Goal: Information Seeking & Learning: Learn about a topic

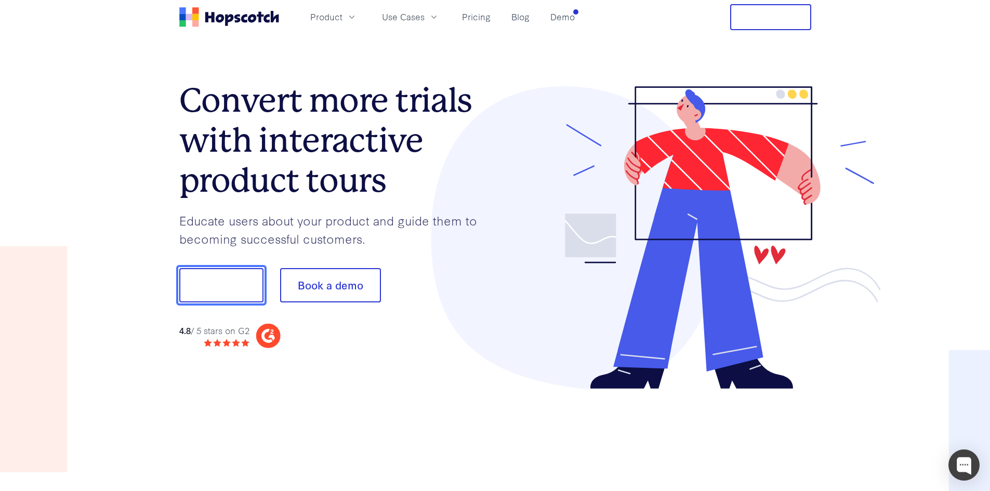
click at [217, 287] on button "Show me!" at bounding box center [221, 285] width 84 height 34
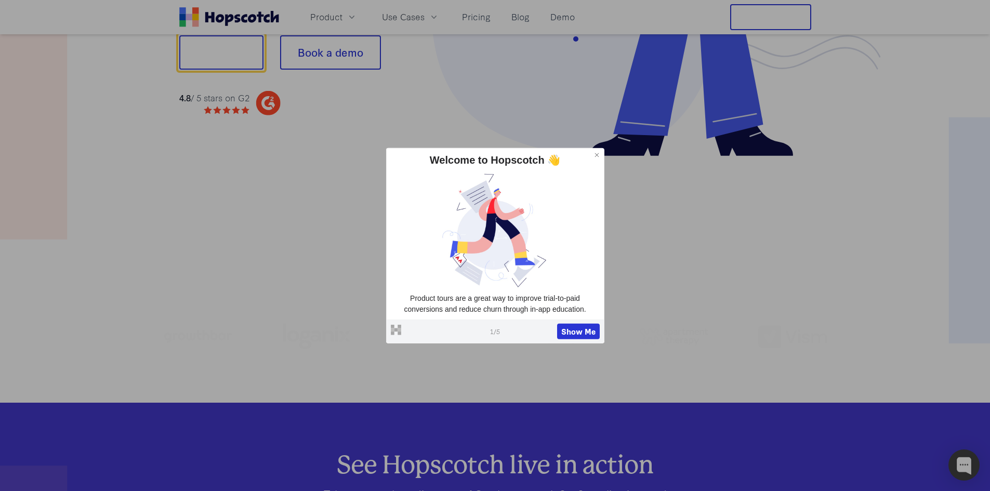
scroll to position [260, 0]
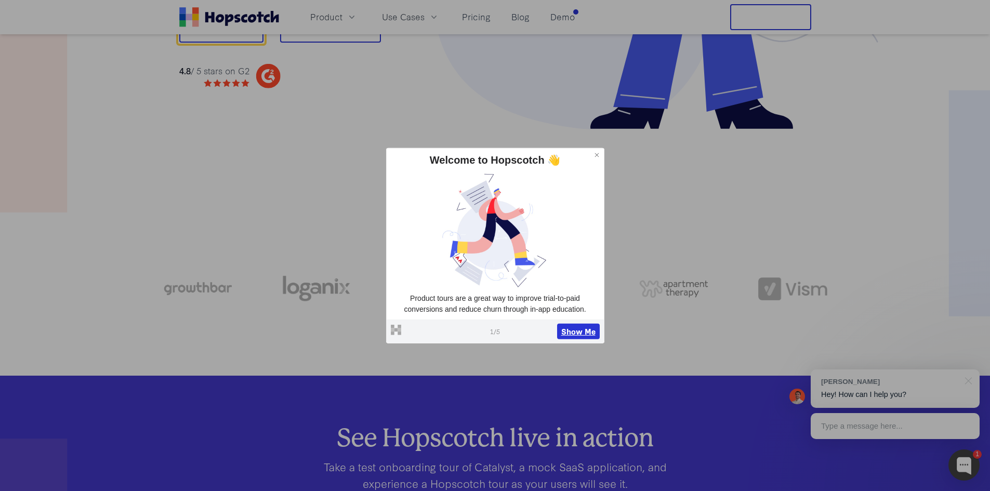
click at [579, 332] on button "Show Me" at bounding box center [578, 332] width 43 height 16
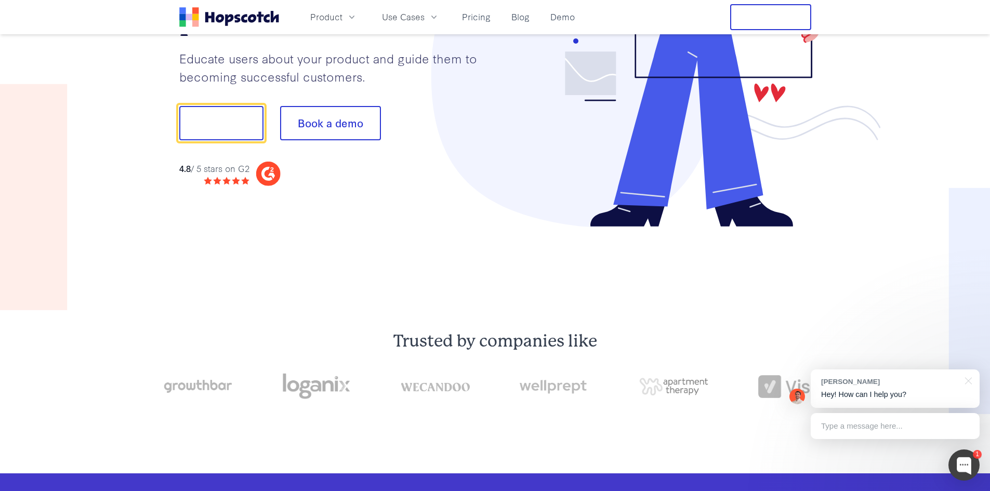
scroll to position [149, 0]
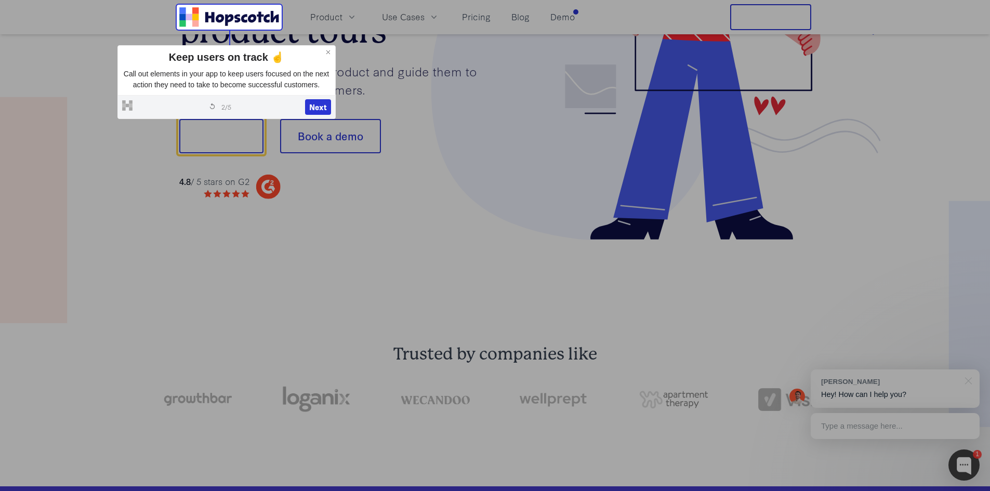
click at [319, 99] on div "Powered by Hopscotch Restart tour 2 / 5 Next" at bounding box center [226, 106] width 217 height 23
click at [319, 103] on button "Next" at bounding box center [318, 107] width 26 height 16
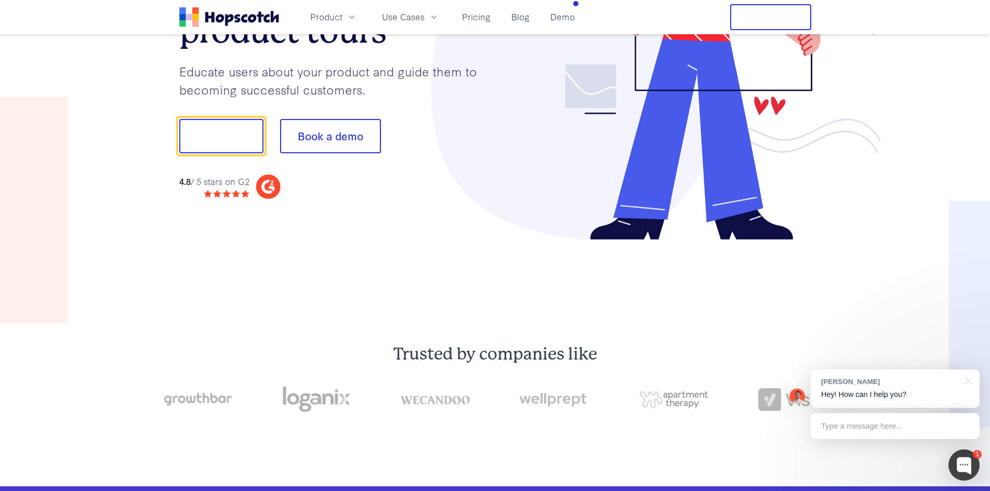
scroll to position [129, 0]
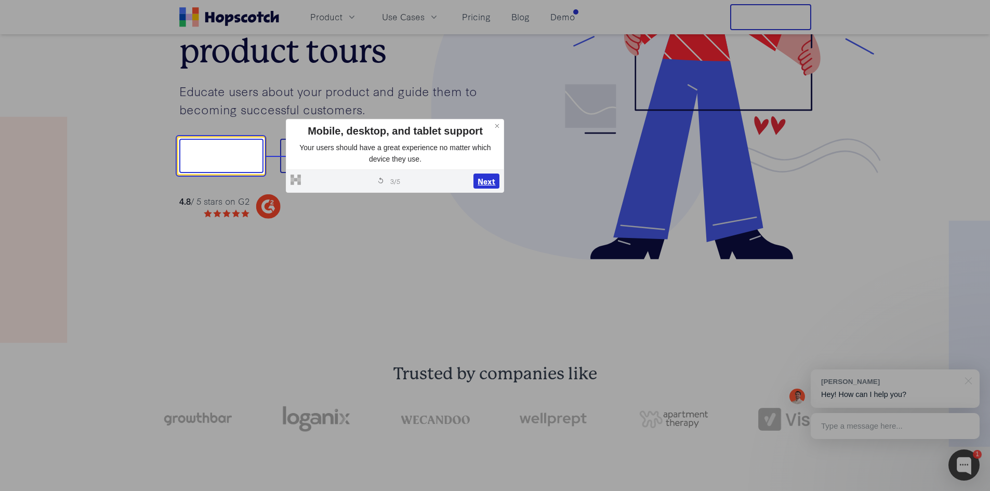
click at [480, 179] on button "Next" at bounding box center [487, 182] width 26 height 16
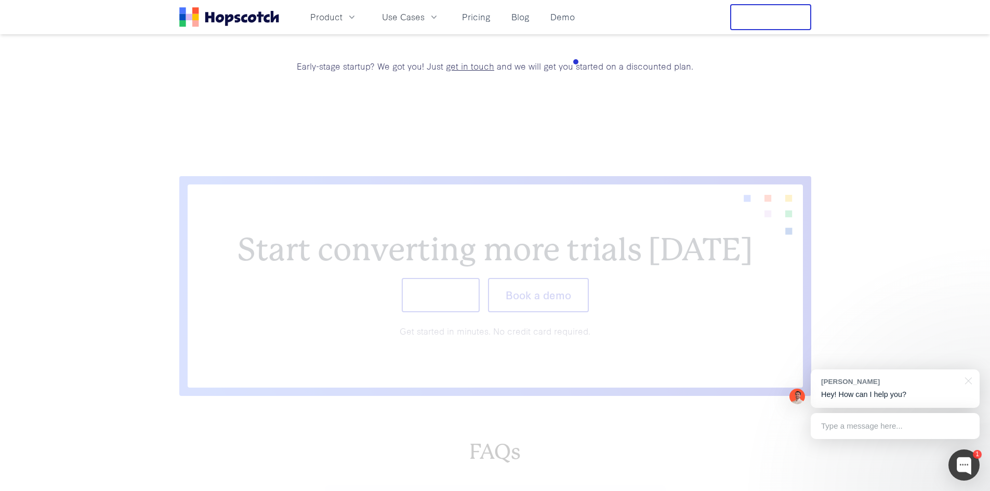
scroll to position [4358, 0]
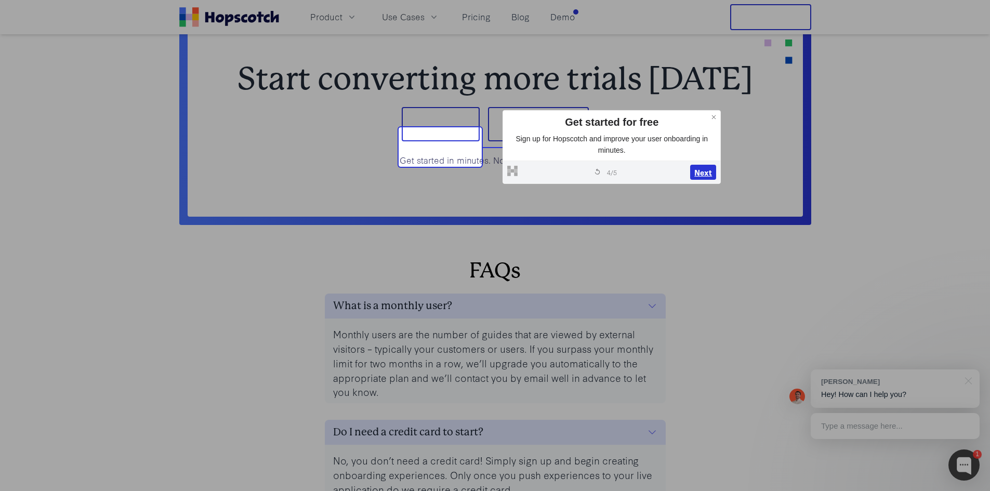
click at [701, 172] on button "Next" at bounding box center [703, 173] width 26 height 16
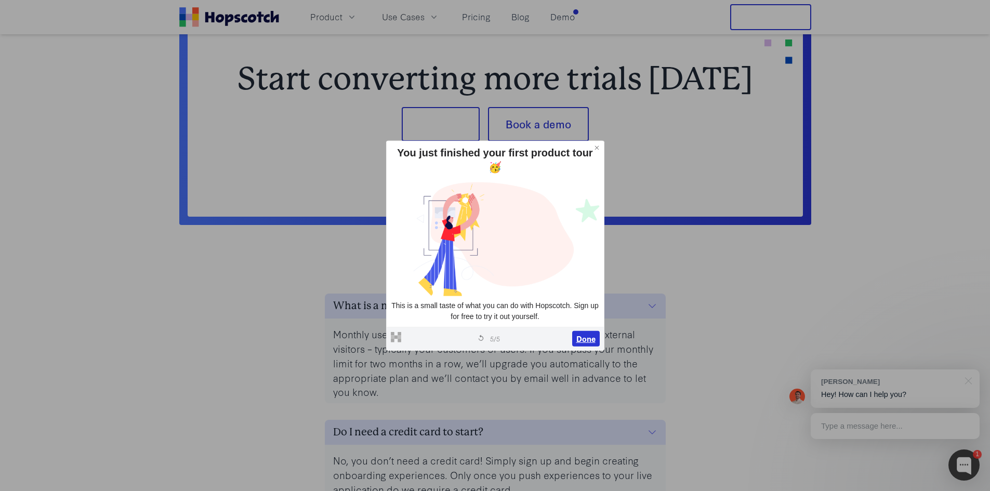
click at [589, 342] on button "Done" at bounding box center [586, 339] width 28 height 16
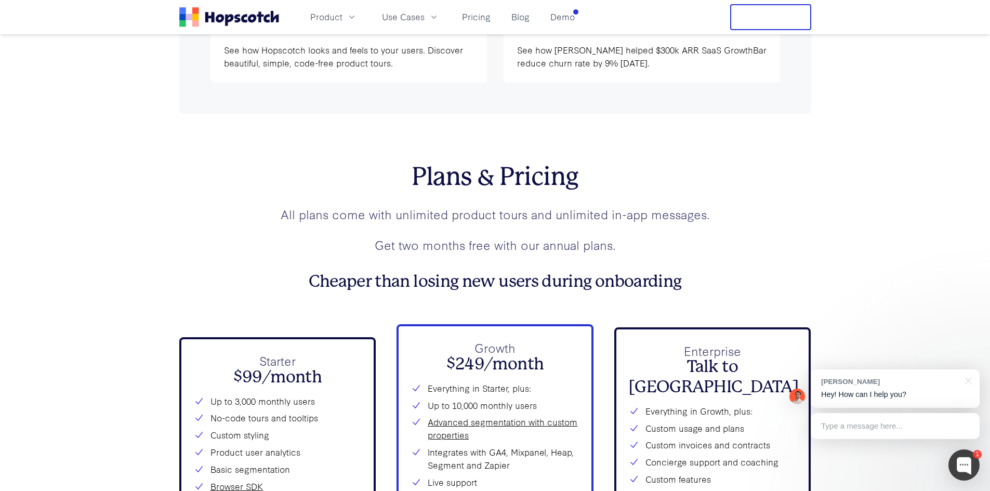
scroll to position [3526, 0]
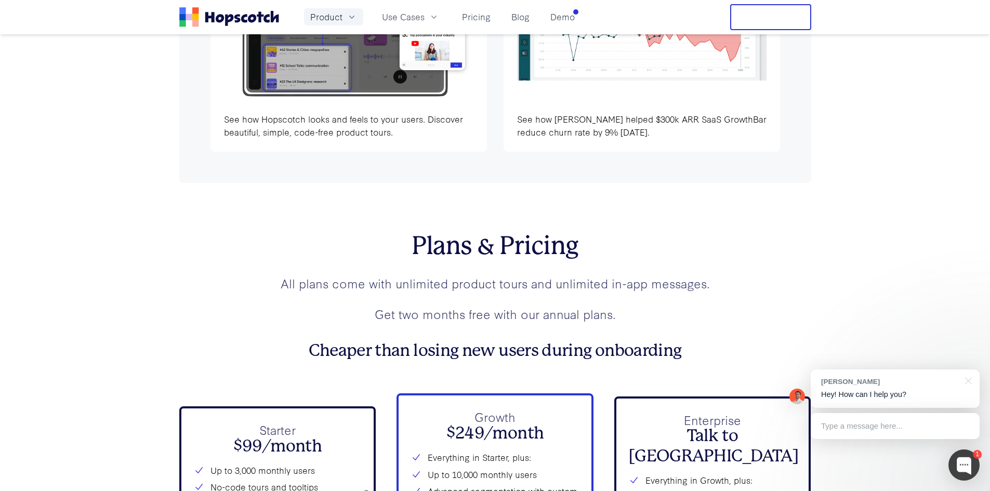
click at [349, 20] on icon "button" at bounding box center [352, 17] width 10 height 10
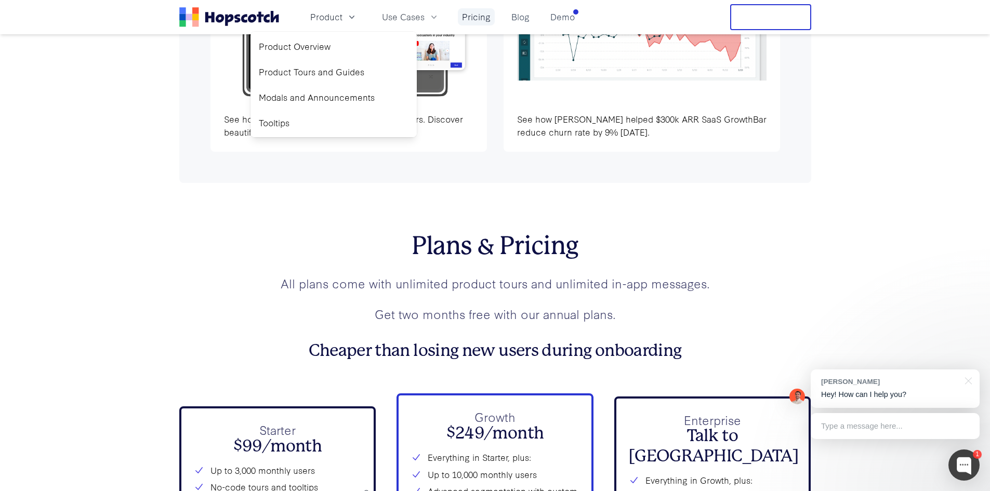
click at [483, 20] on link "Pricing" at bounding box center [476, 16] width 37 height 17
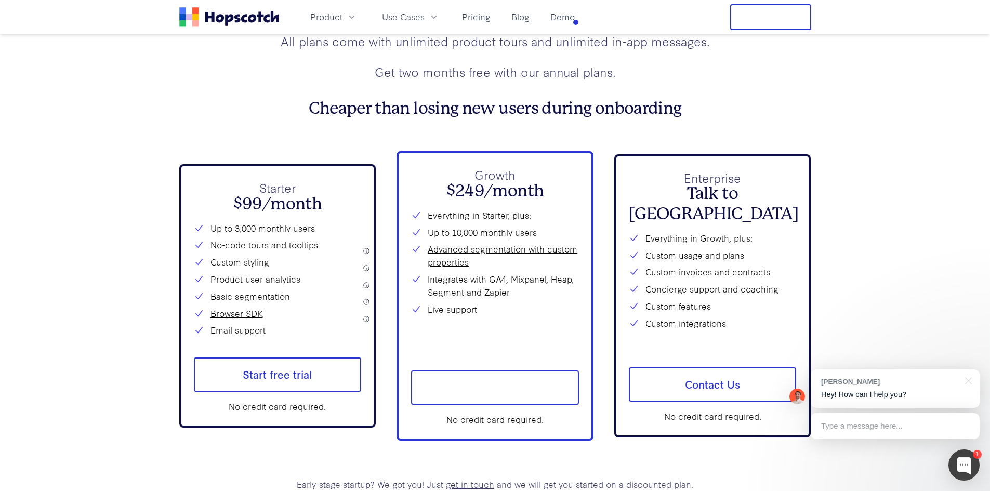
scroll to position [3784, 0]
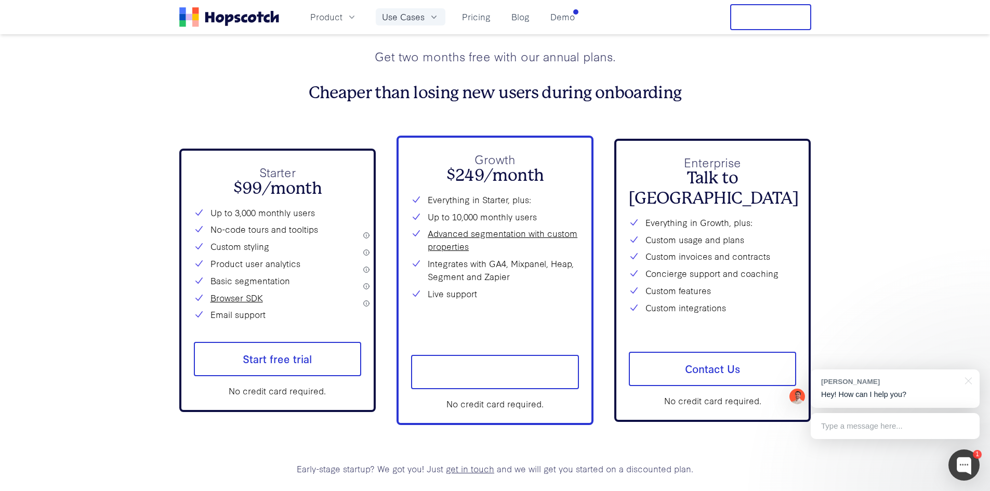
click at [433, 20] on icon "button" at bounding box center [434, 17] width 10 height 10
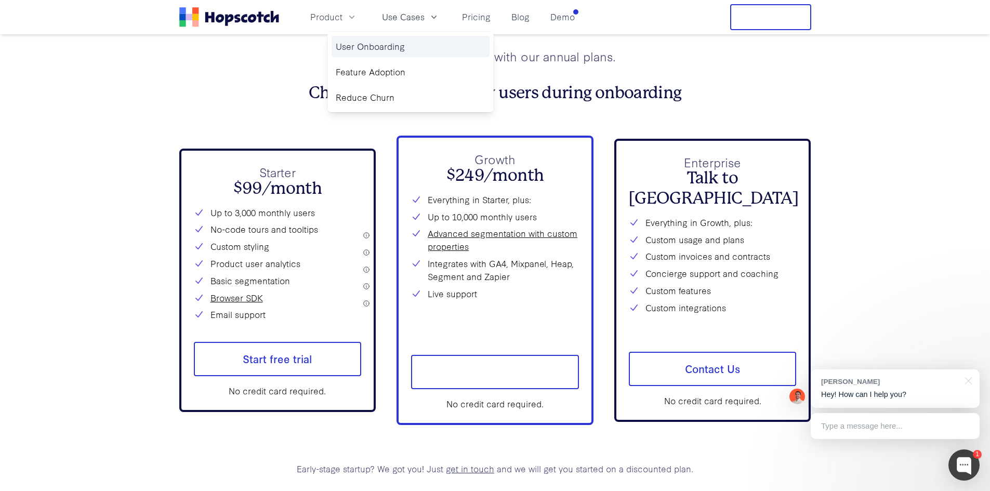
click at [408, 45] on link "User Onboarding" at bounding box center [411, 46] width 158 height 21
click at [395, 51] on link "User Onboarding" at bounding box center [411, 46] width 158 height 21
click at [406, 73] on link "Feature Adoption" at bounding box center [411, 71] width 158 height 21
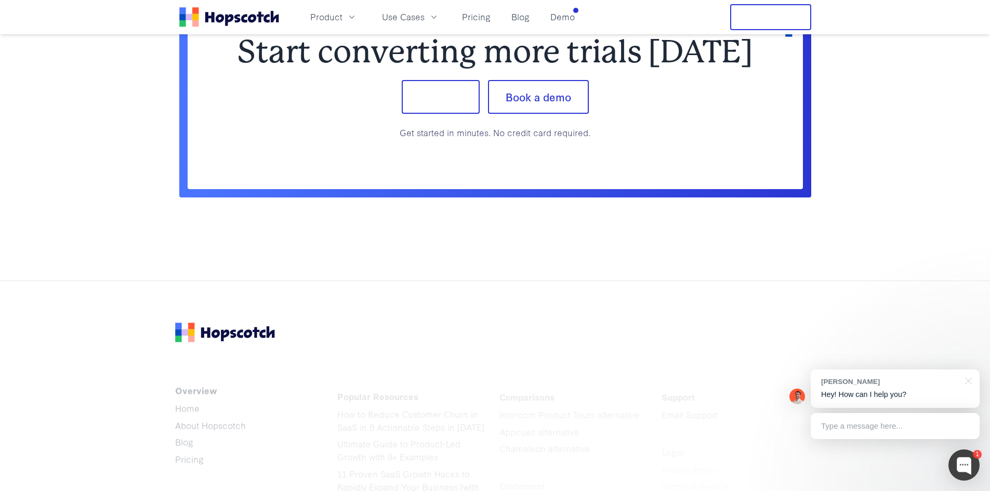
scroll to position [2880, 0]
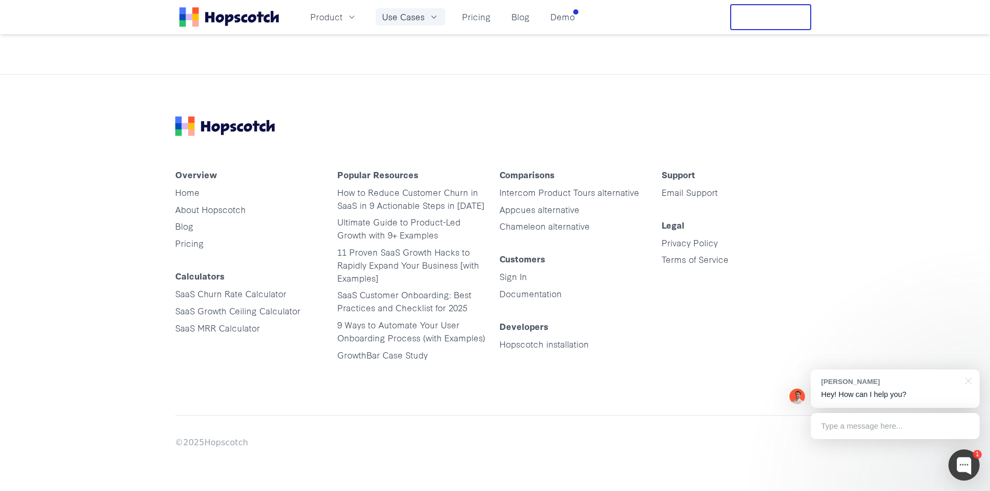
click at [428, 17] on button "Use Cases" at bounding box center [411, 16] width 70 height 17
click at [408, 44] on link "User Onboarding" at bounding box center [411, 46] width 158 height 21
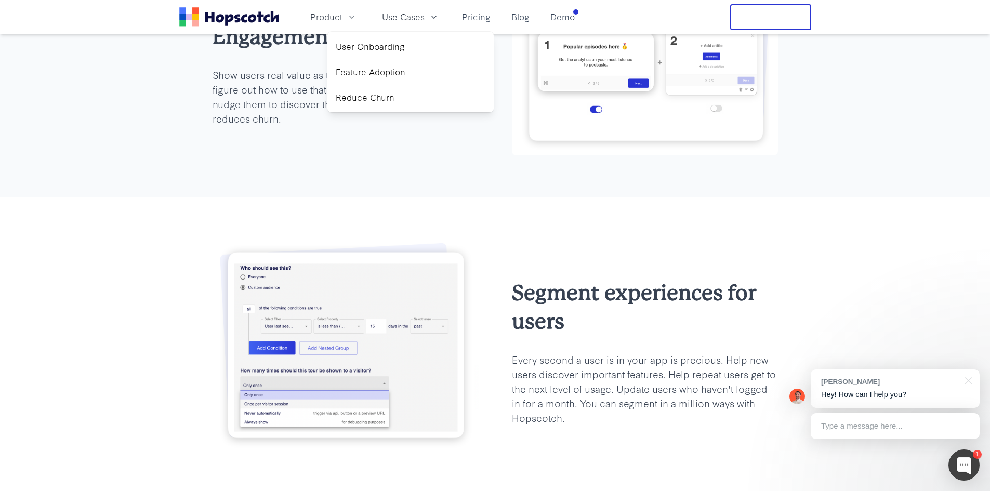
click at [79, 211] on div "Segment experiences for users Every second a user is in your app is precious. H…" at bounding box center [495, 352] width 990 height 310
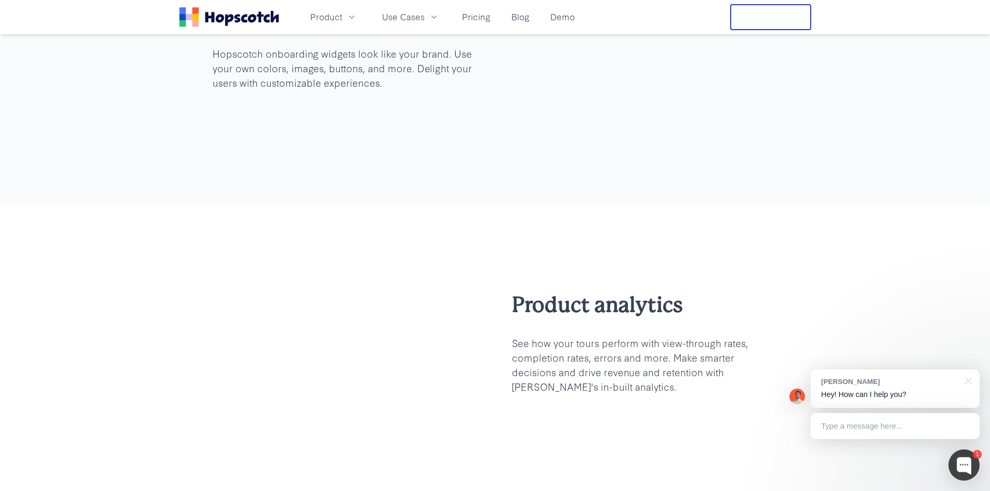
scroll to position [1248, 0]
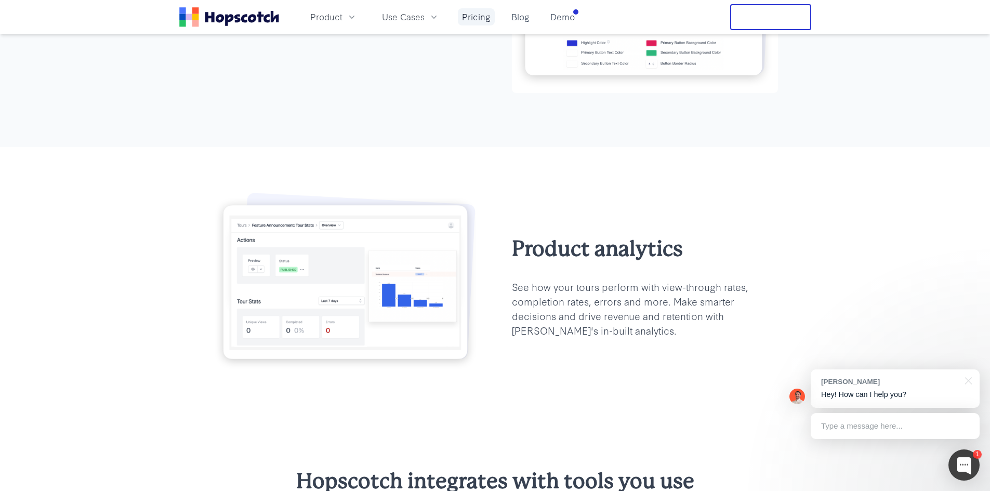
click at [482, 13] on link "Pricing" at bounding box center [476, 16] width 37 height 17
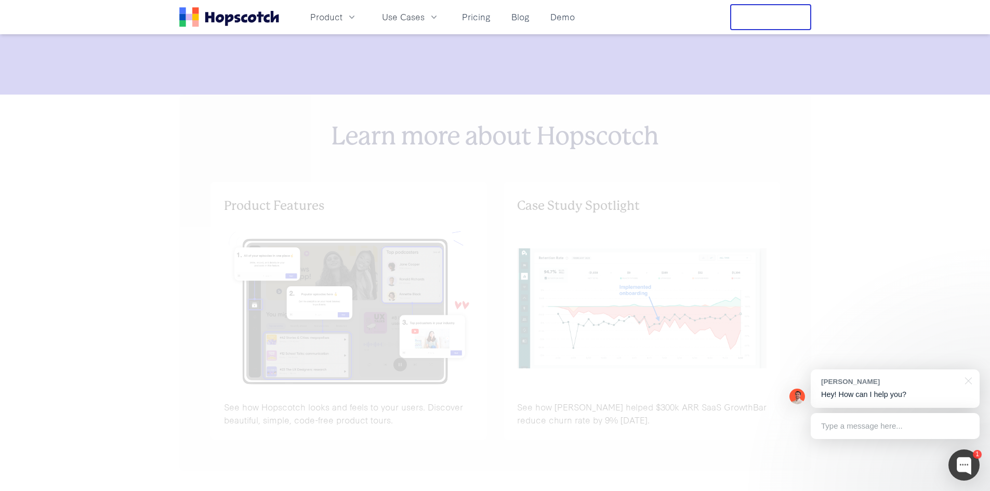
scroll to position [3564, 0]
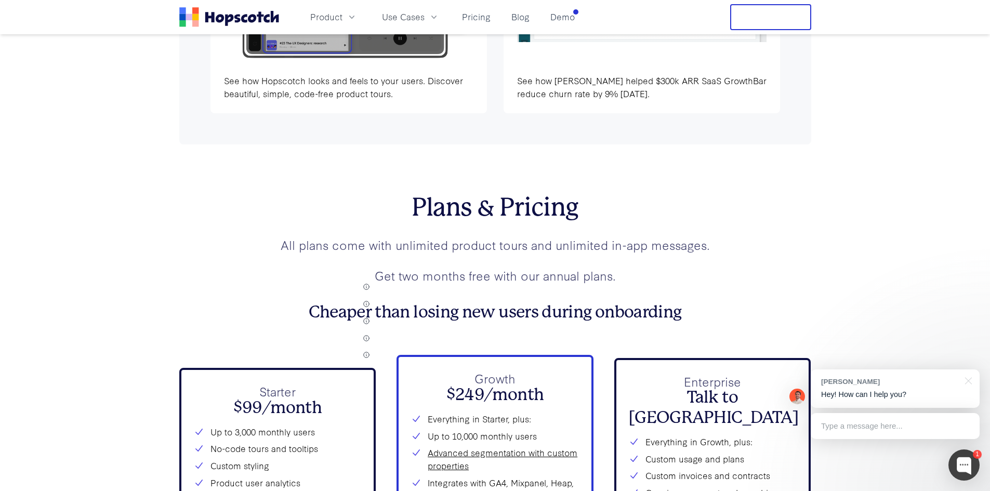
click at [499, 193] on div "Plans & Pricing All plans come with unlimited product tours and unlimited in-ap…" at bounding box center [495, 444] width 632 height 502
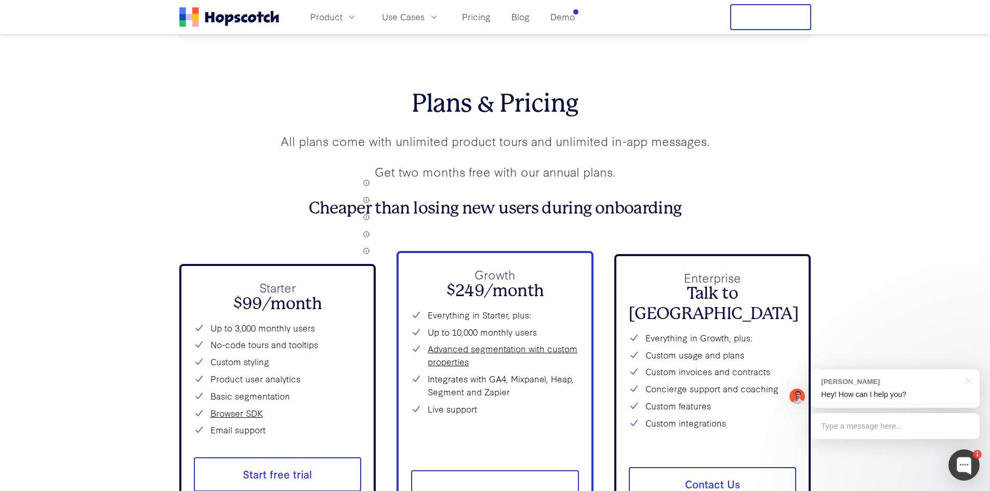
scroll to position [3836, 0]
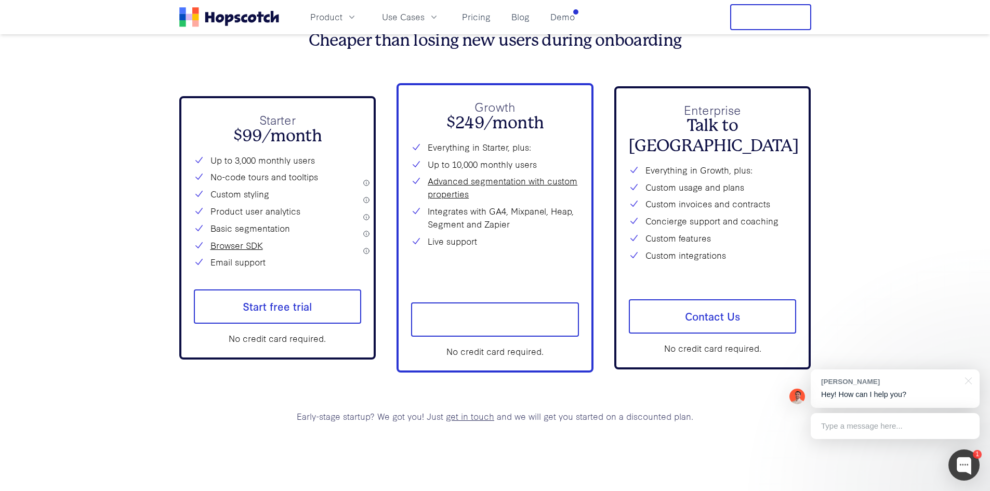
click at [237, 50] on h3 "Cheaper than losing new users during onboarding" at bounding box center [495, 41] width 632 height 20
